Goal: Information Seeking & Learning: Find specific fact

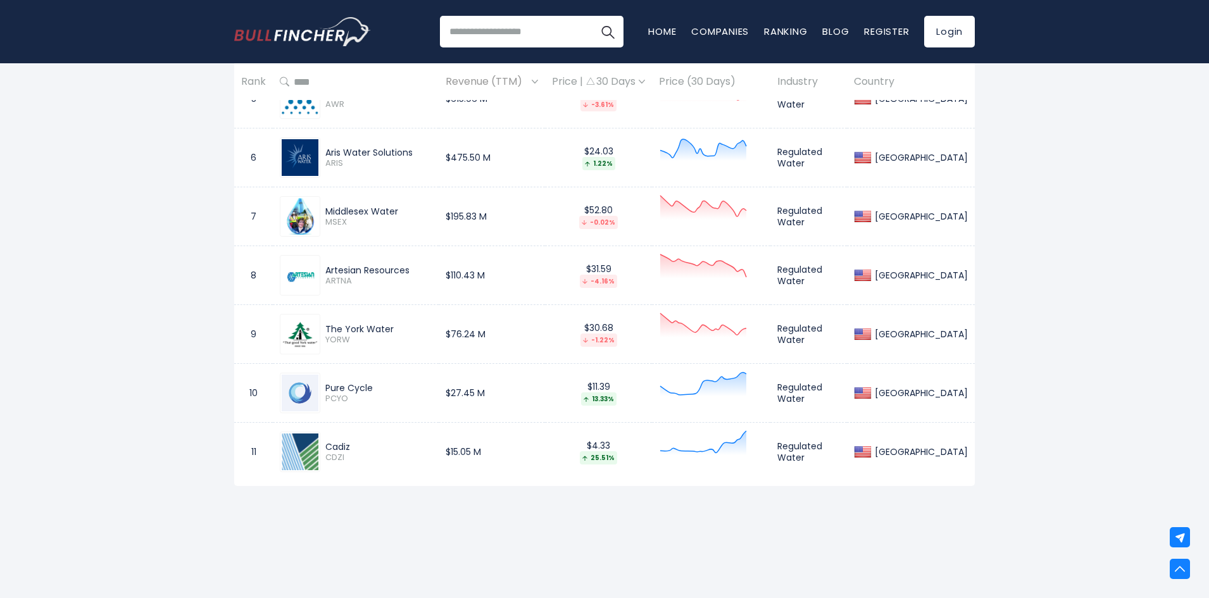
scroll to position [886, 0]
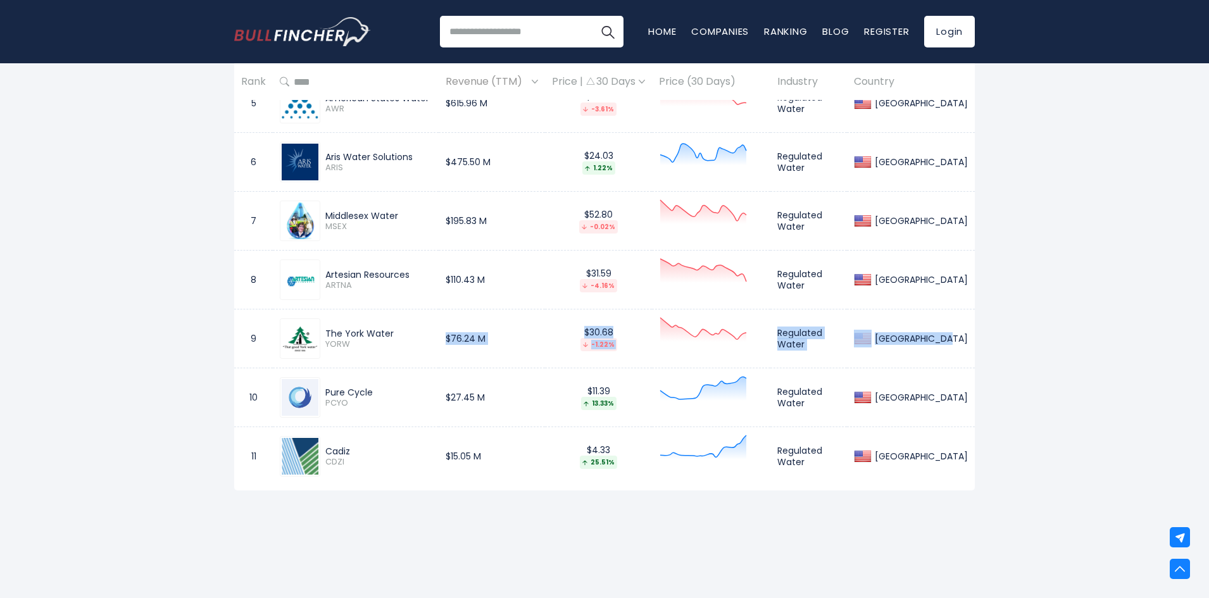
drag, startPoint x: 468, startPoint y: 334, endPoint x: 970, endPoint y: 332, distance: 501.4
click at [970, 332] on tr "9 The York Water YORW $76.24 M $30.68 -1.22% Regulated Water [GEOGRAPHIC_DATA]" at bounding box center [604, 339] width 741 height 59
click at [970, 332] on td "[GEOGRAPHIC_DATA]" at bounding box center [911, 339] width 128 height 59
drag, startPoint x: 970, startPoint y: 332, endPoint x: 408, endPoint y: 342, distance: 561.6
click at [408, 342] on tr "9 The York Water YORW $76.24 M $30.68 -1.22% Regulated Water [GEOGRAPHIC_DATA]" at bounding box center [604, 339] width 741 height 59
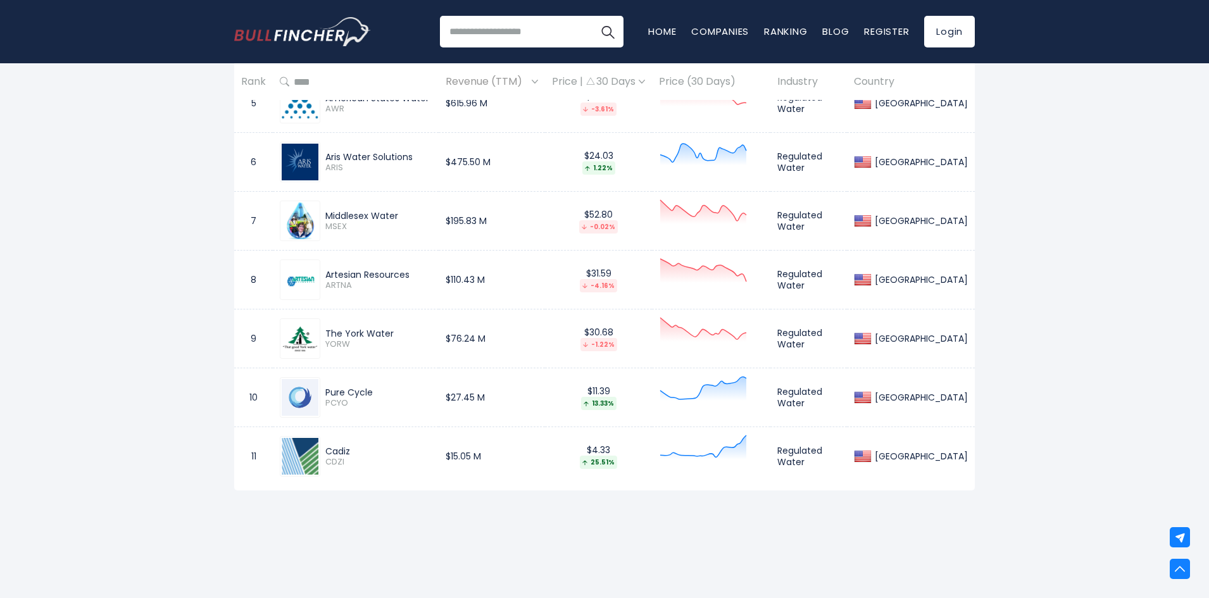
click at [408, 342] on span "YORW" at bounding box center [378, 344] width 106 height 11
drag, startPoint x: 408, startPoint y: 342, endPoint x: 970, endPoint y: 341, distance: 561.5
click at [970, 341] on tr "9 The York Water YORW $76.24 M $30.68 -1.22% Regulated Water [GEOGRAPHIC_DATA]" at bounding box center [604, 339] width 741 height 59
click at [970, 341] on td "[GEOGRAPHIC_DATA]" at bounding box center [911, 339] width 128 height 59
click at [968, 339] on td "[GEOGRAPHIC_DATA]" at bounding box center [911, 339] width 128 height 59
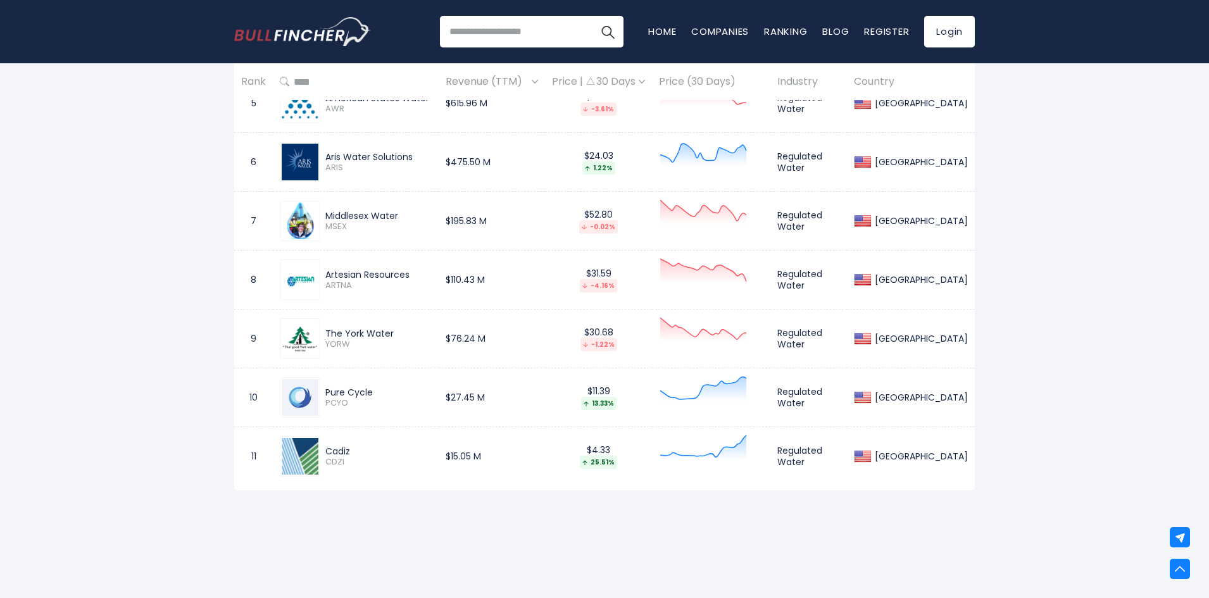
click at [968, 339] on td "[GEOGRAPHIC_DATA]" at bounding box center [911, 339] width 128 height 59
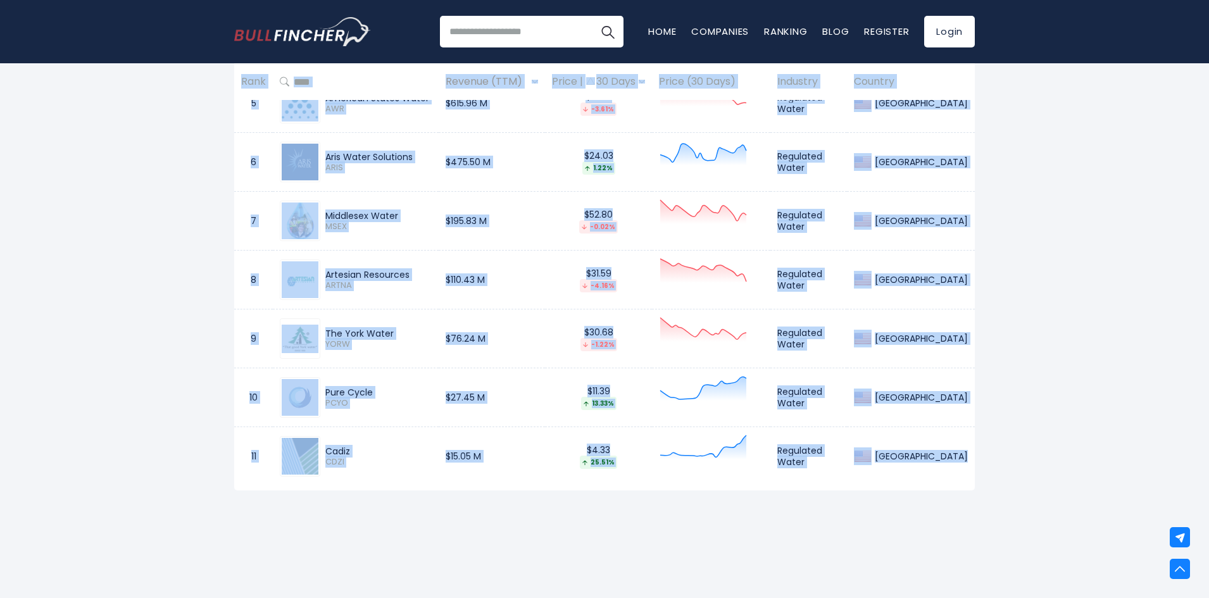
drag, startPoint x: 1021, startPoint y: 338, endPoint x: 1044, endPoint y: 336, distance: 22.9
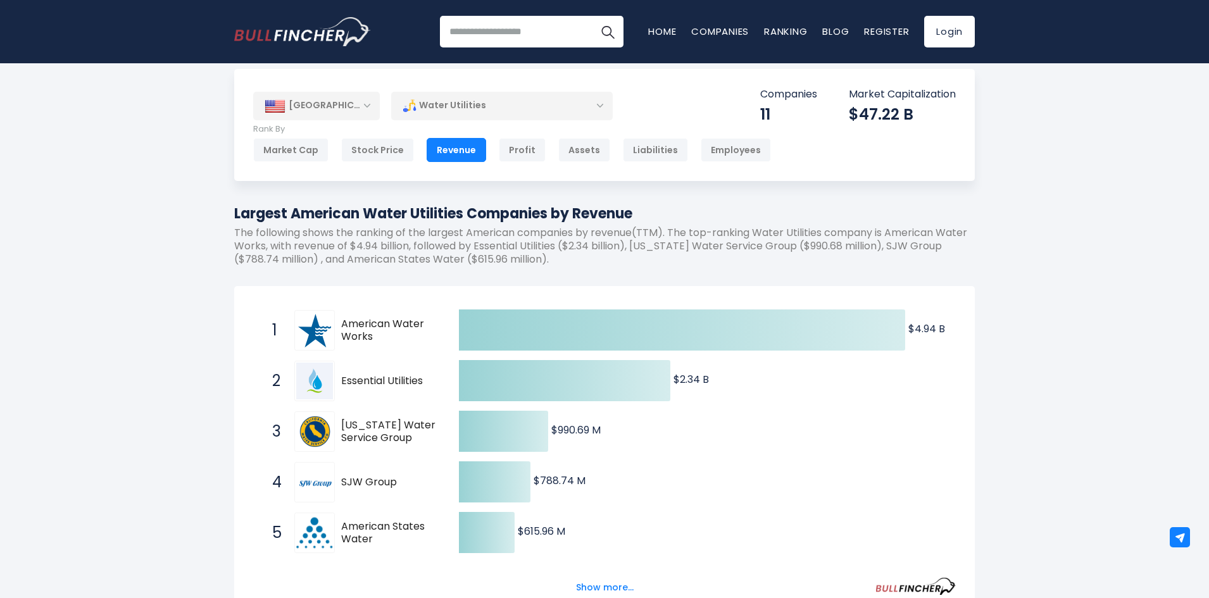
scroll to position [0, 0]
